Goal: Task Accomplishment & Management: Manage account settings

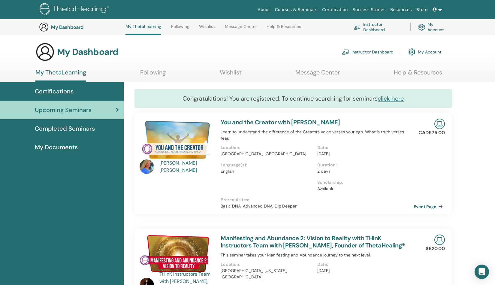
scroll to position [96, 0]
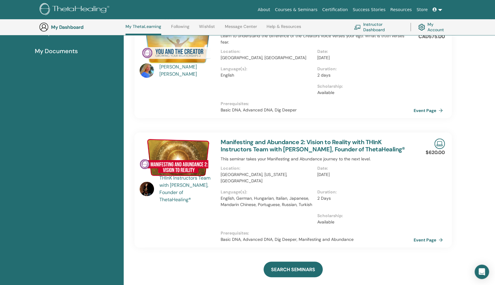
click at [371, 27] on link "Instructor Dashboard" at bounding box center [378, 26] width 49 height 13
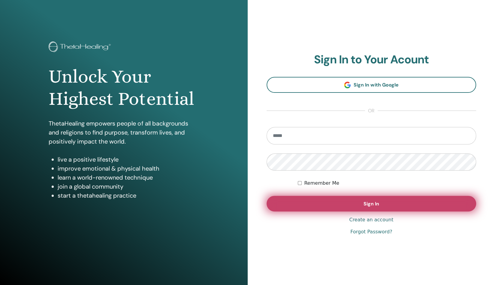
type input "**********"
click at [370, 203] on span "Sign In" at bounding box center [372, 204] width 16 height 6
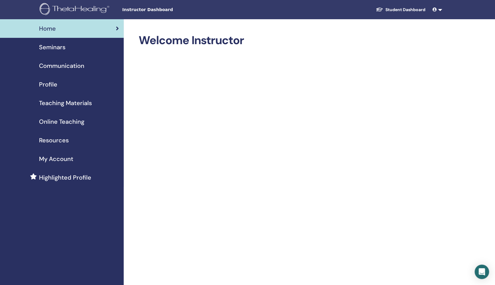
click at [44, 48] on span "Seminars" at bounding box center [52, 47] width 26 height 9
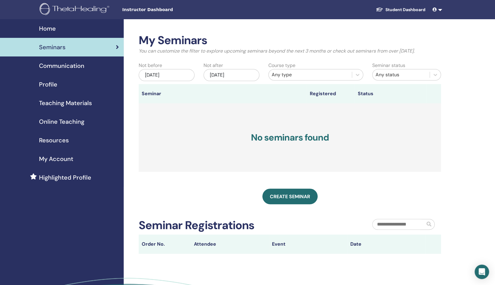
click at [396, 9] on link "Student Dashboard" at bounding box center [400, 9] width 59 height 11
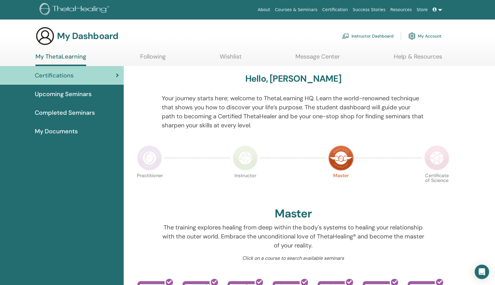
click at [57, 94] on span "Upcoming Seminars" at bounding box center [63, 94] width 57 height 9
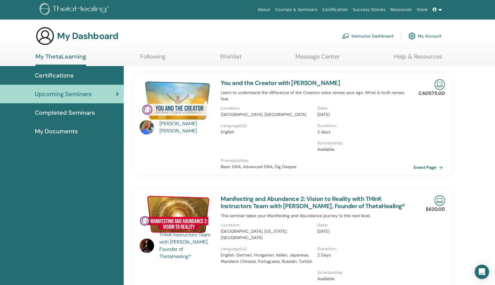
click at [316, 8] on link "Courses & Seminars" at bounding box center [296, 9] width 47 height 11
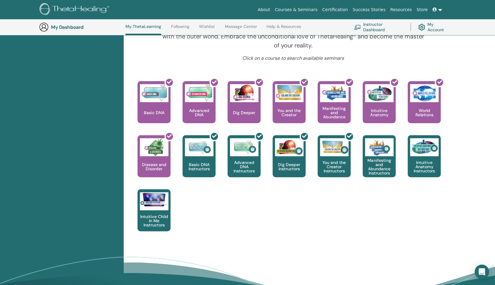
scroll to position [244, 0]
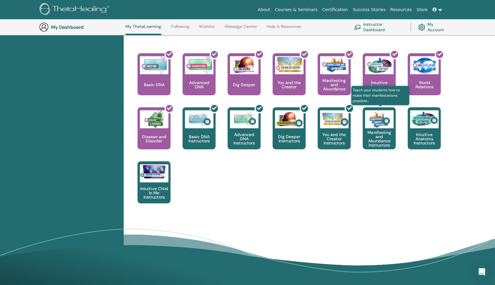
click at [378, 137] on p "Manifesting and Abundance Instructors" at bounding box center [379, 138] width 33 height 17
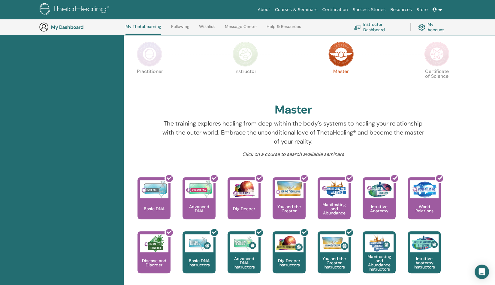
scroll to position [136, 0]
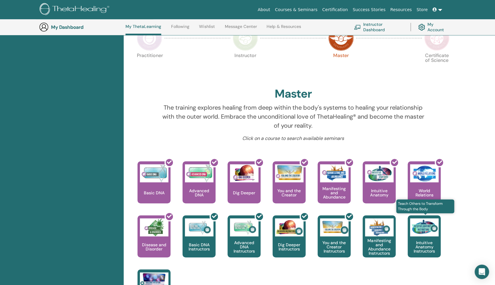
click at [427, 248] on p "Intuitive Anatomy Instructors" at bounding box center [424, 247] width 33 height 13
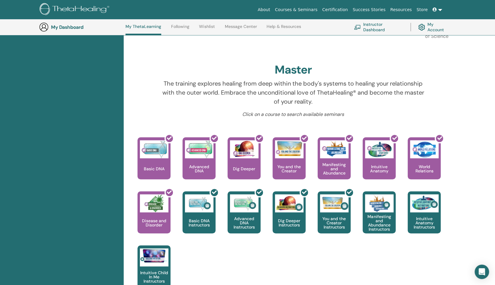
scroll to position [176, 0]
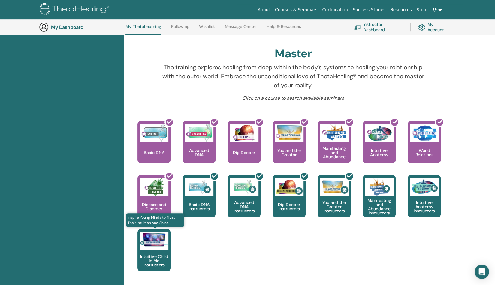
click at [155, 260] on p "Intuitive Child In Me Instructors" at bounding box center [154, 260] width 33 height 13
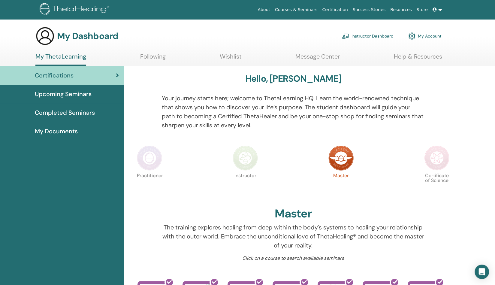
click at [373, 36] on link "Instructor Dashboard" at bounding box center [368, 35] width 52 height 13
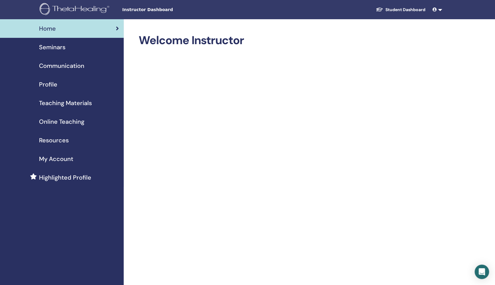
click at [64, 161] on span "My Account" at bounding box center [56, 158] width 34 height 9
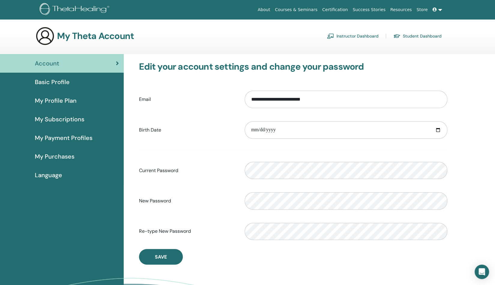
click at [64, 158] on span "My Purchases" at bounding box center [55, 156] width 40 height 9
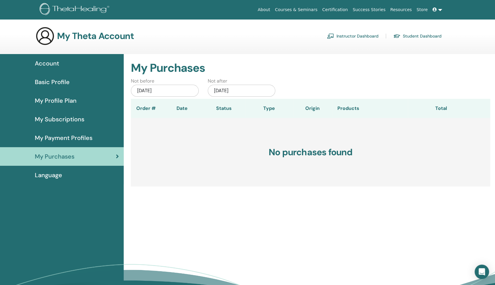
click at [144, 91] on div "[DATE]" at bounding box center [165, 91] width 68 height 12
click at [135, 106] on span "Previous Month" at bounding box center [135, 107] width 0 height 6
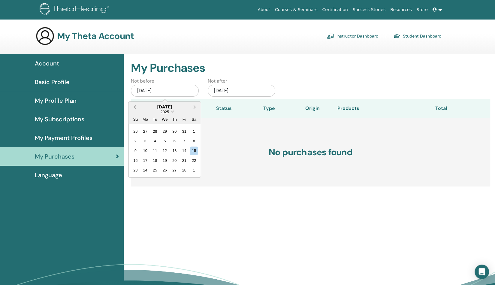
click at [135, 106] on span "Previous Month" at bounding box center [135, 107] width 0 height 6
click at [165, 131] on div "1" at bounding box center [165, 131] width 8 height 8
click at [166, 166] on h3 "No purchases found" at bounding box center [311, 152] width 360 height 69
click at [72, 120] on span "My Subscriptions" at bounding box center [60, 119] width 50 height 9
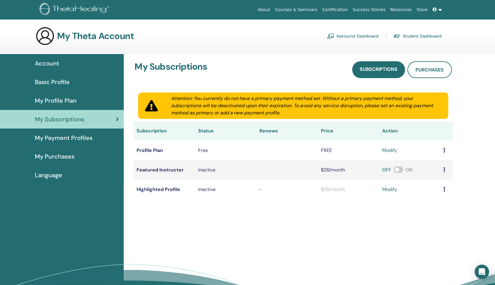
click at [304, 11] on link "Courses & Seminars" at bounding box center [296, 9] width 47 height 11
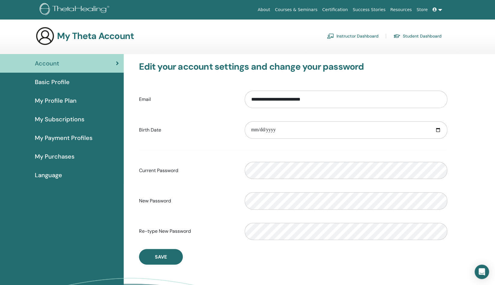
click at [416, 35] on link "Student Dashboard" at bounding box center [418, 36] width 48 height 10
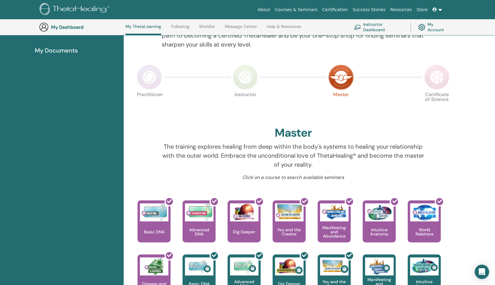
scroll to position [91, 0]
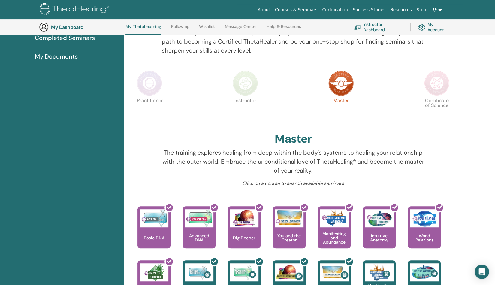
click at [437, 85] on img at bounding box center [437, 83] width 25 height 25
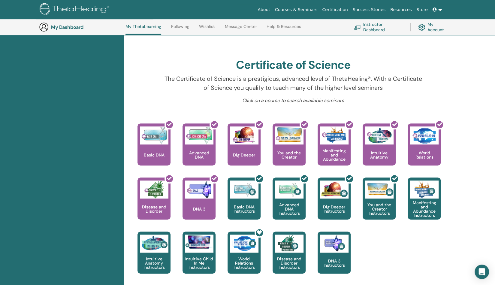
scroll to position [163, 0]
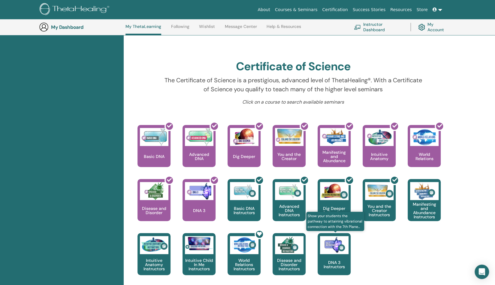
click at [332, 260] on p "DNA 3 Instructors" at bounding box center [334, 264] width 33 height 8
